Goal: Check status

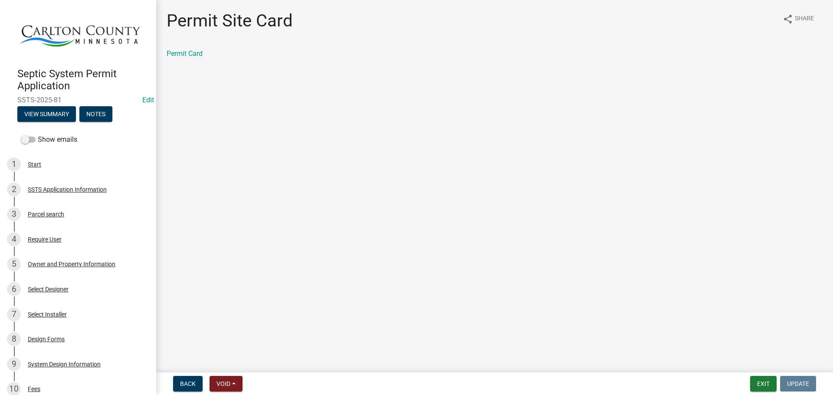
scroll to position [310, 0]
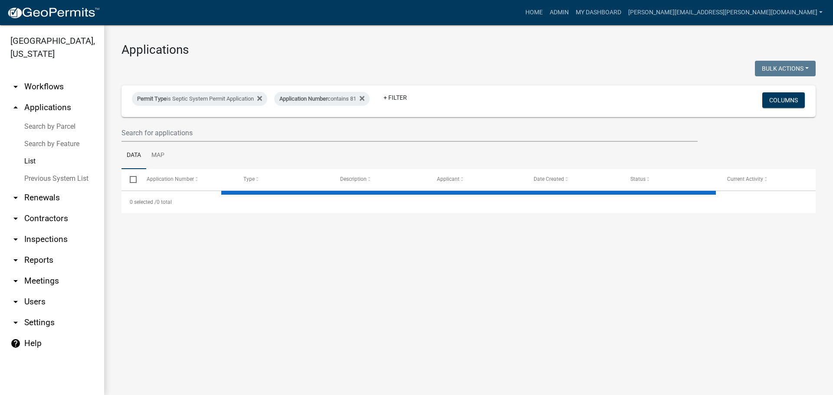
select select "3: 100"
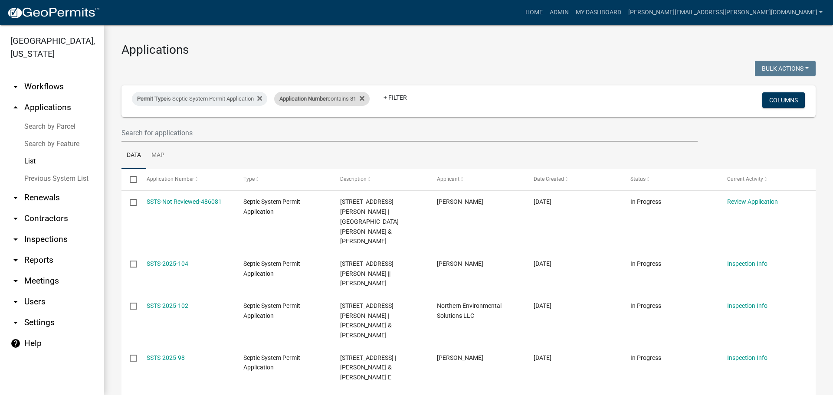
click at [370, 96] on div "Application Number contains 81" at bounding box center [321, 99] width 95 height 14
click at [365, 100] on icon at bounding box center [362, 98] width 5 height 5
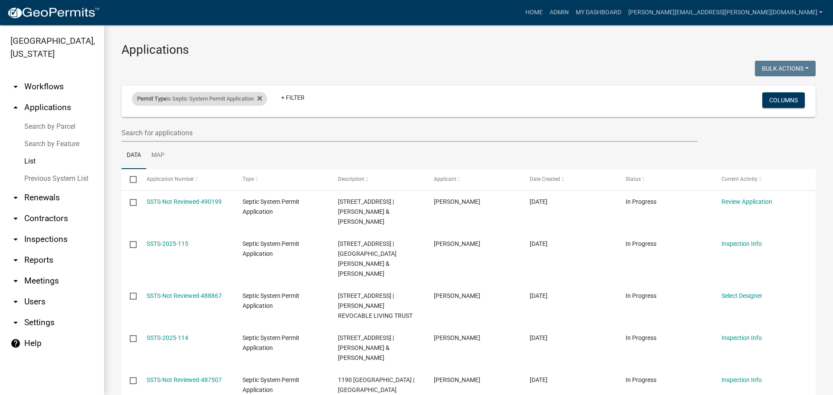
click at [266, 99] on div "Permit Type is Septic System Permit Application" at bounding box center [199, 99] width 135 height 14
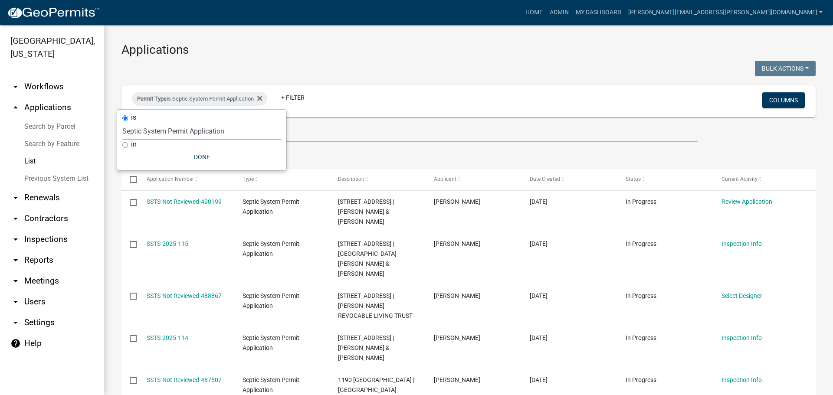
click at [192, 126] on select "Select an option Copy Of - Tax Data (Analyze available CAMA Fields) DRAFT - CUP…" at bounding box center [201, 131] width 159 height 18
select select "89aa8290-0064-4f09-b800-24f466b336c2"
click at [122, 122] on select "Select an option Copy Of - Tax Data (Analyze available CAMA Fields) DRAFT - CUP…" at bounding box center [201, 131] width 159 height 18
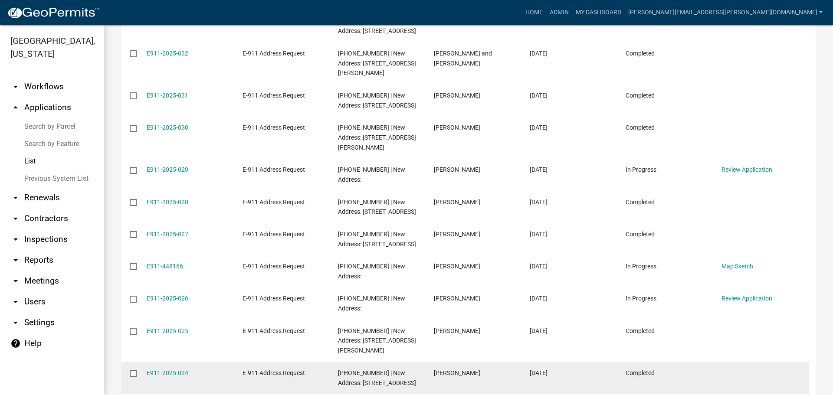
scroll to position [868, 0]
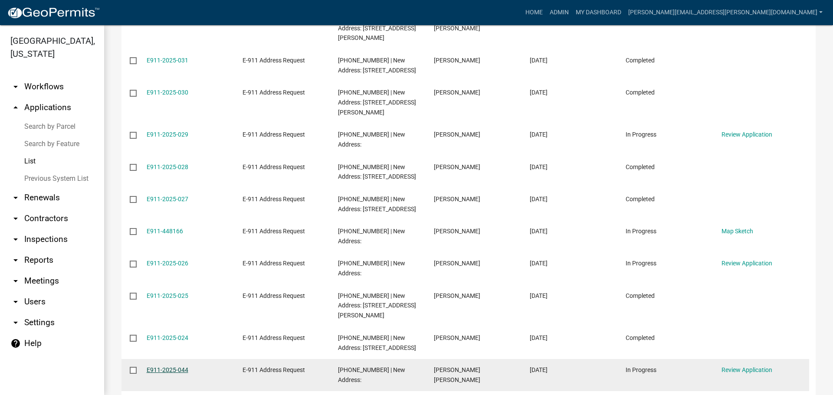
click at [163, 367] on link "E911-2025-044" at bounding box center [168, 370] width 42 height 7
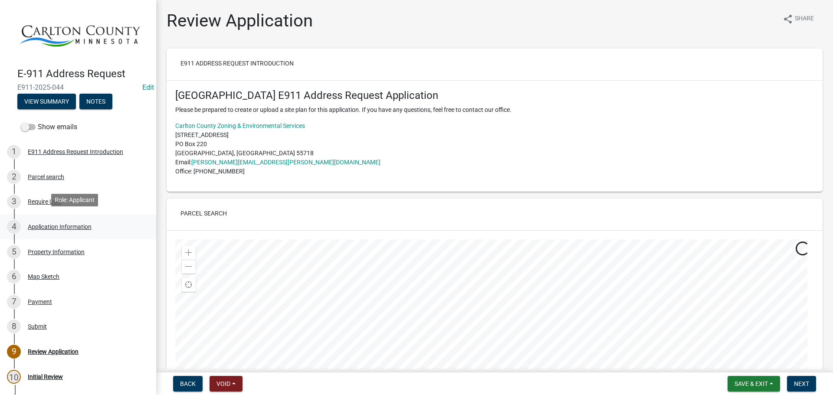
click at [50, 224] on div "Application Information" at bounding box center [60, 227] width 64 height 6
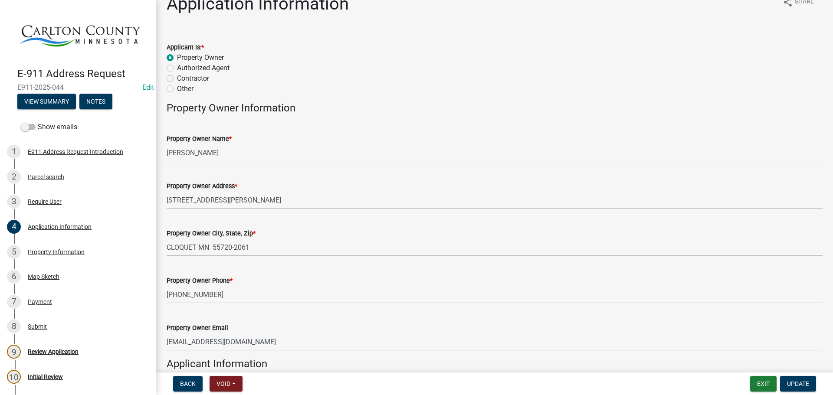
scroll to position [43, 0]
